Goal: Transaction & Acquisition: Book appointment/travel/reservation

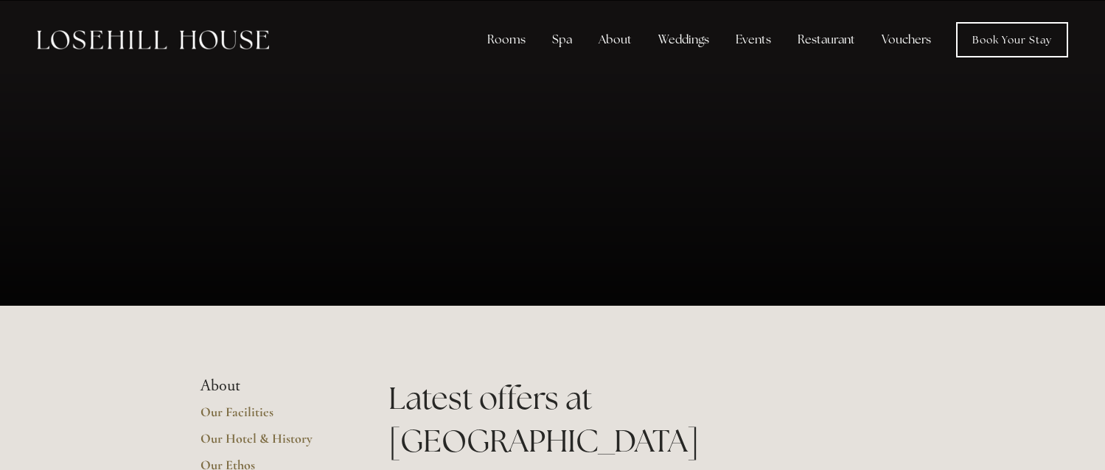
scroll to position [295, 0]
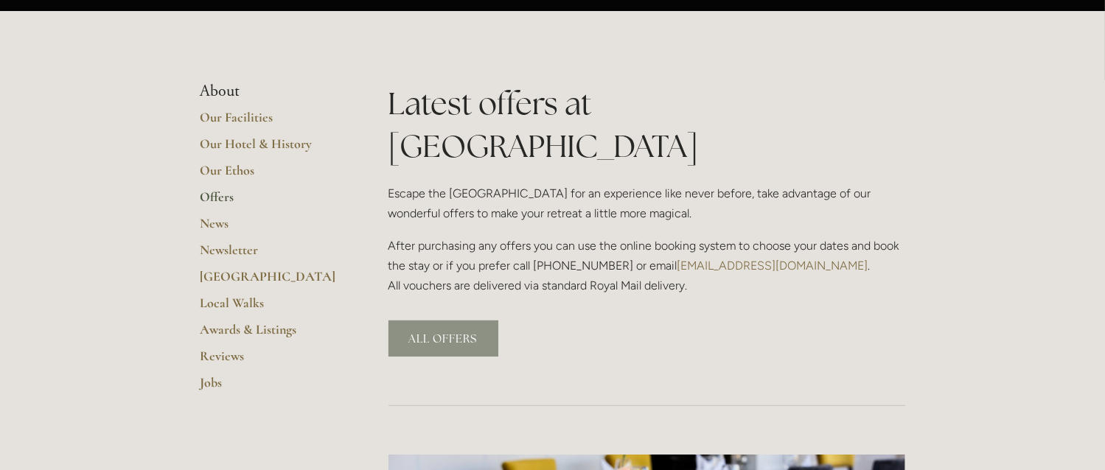
click at [443, 321] on link "ALL OFFERS" at bounding box center [443, 339] width 110 height 36
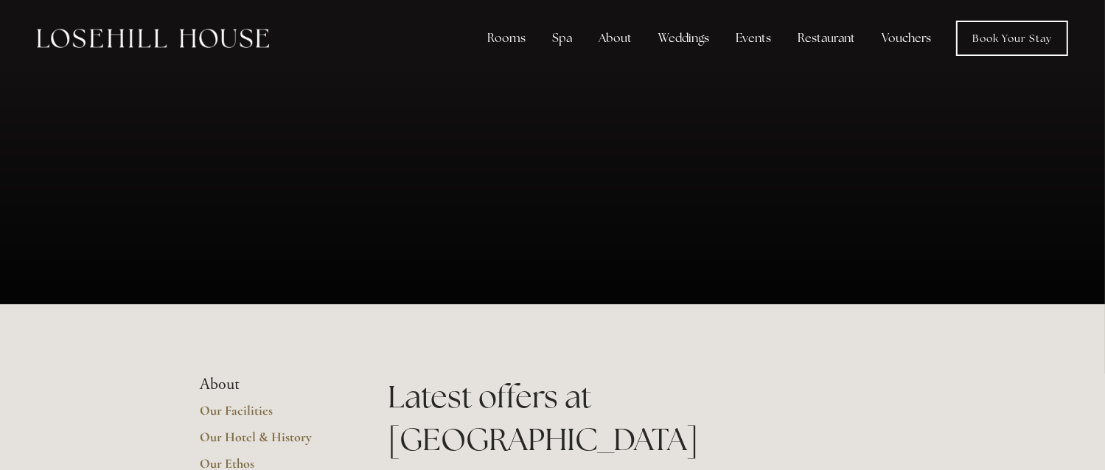
scroll to position [0, 0]
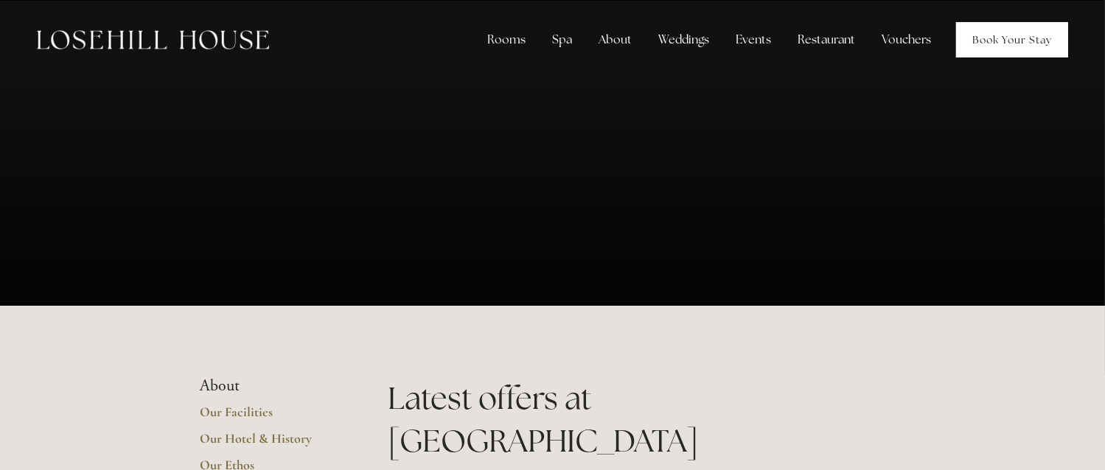
click at [973, 42] on link "Book Your Stay" at bounding box center [1012, 39] width 112 height 35
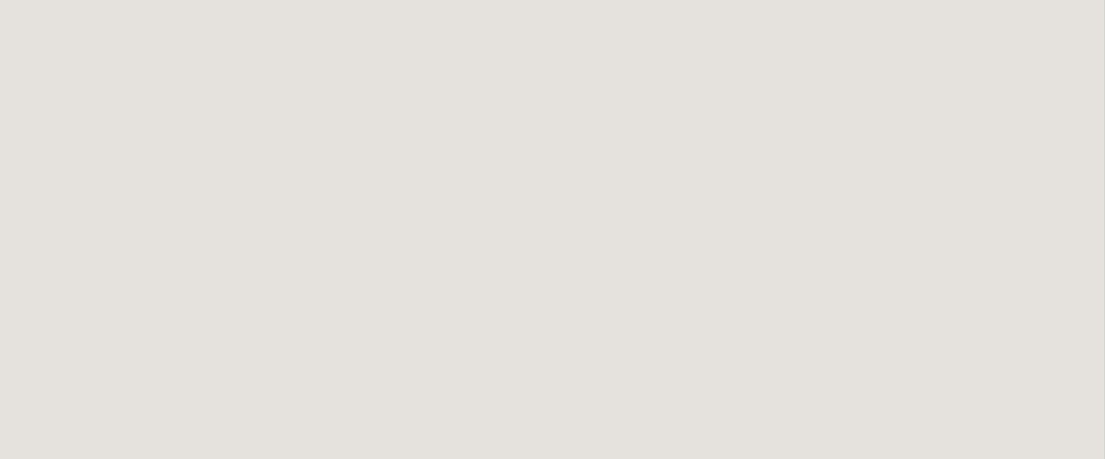
scroll to position [307, 0]
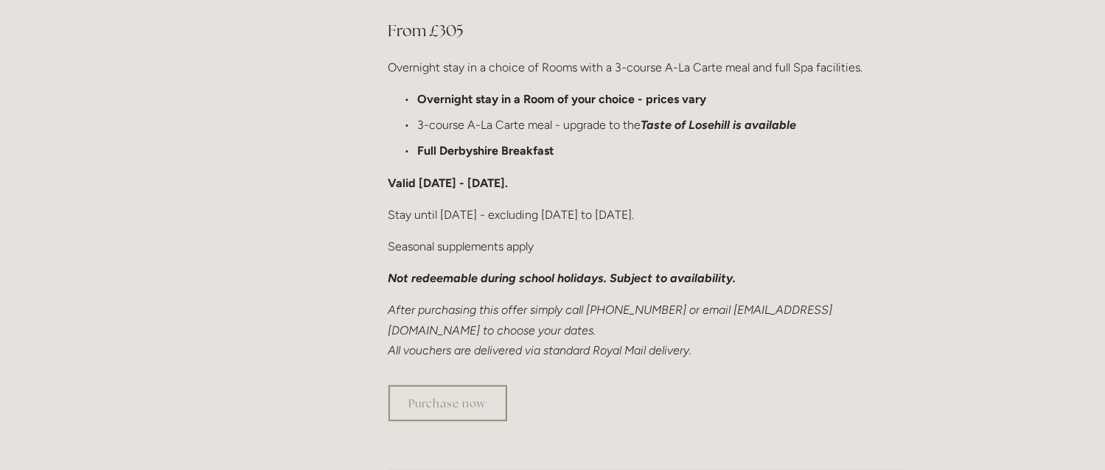
scroll to position [811, 0]
